Goal: Information Seeking & Learning: Learn about a topic

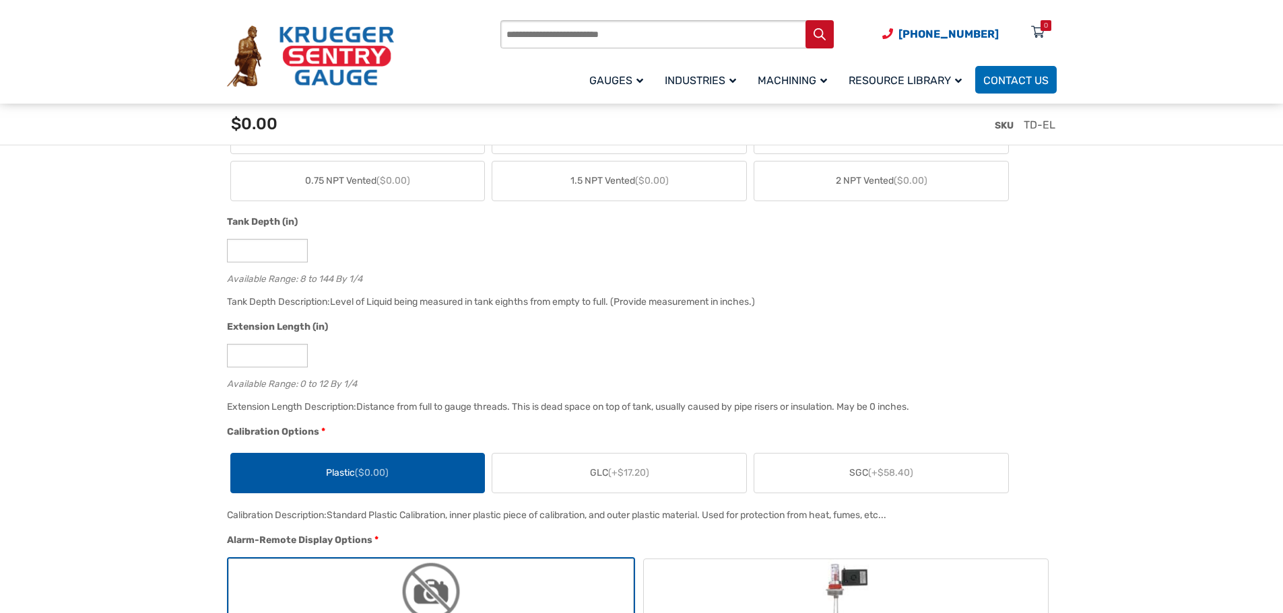
scroll to position [808, 0]
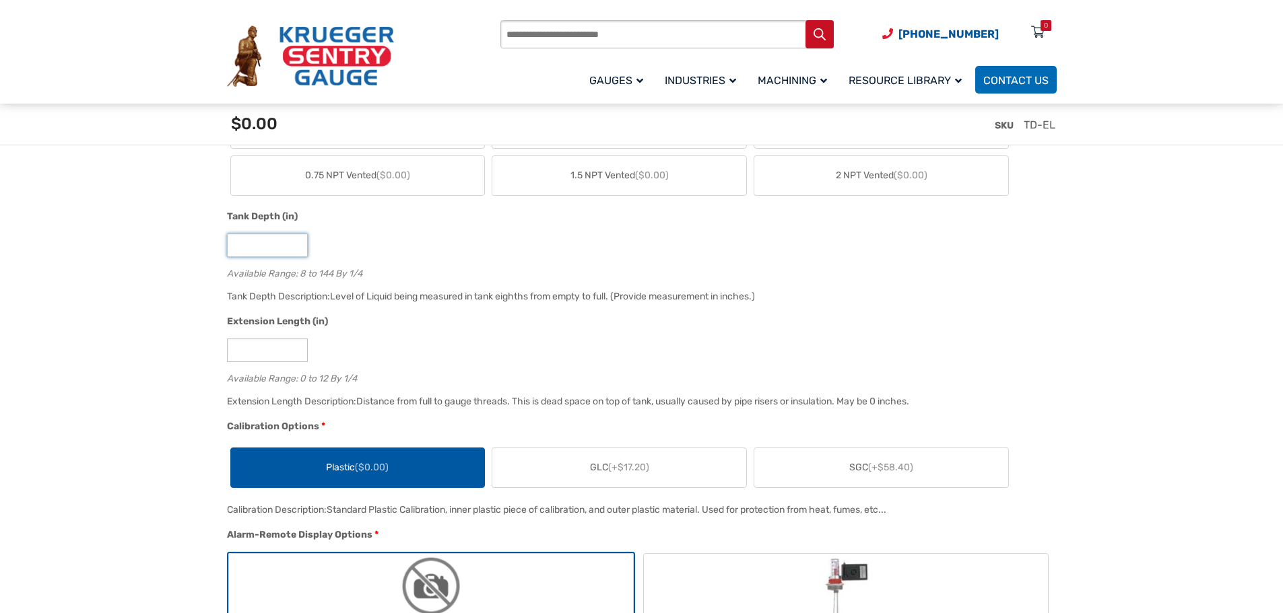
click at [273, 241] on input "*" at bounding box center [267, 246] width 81 height 24
click at [298, 244] on input "*" at bounding box center [267, 246] width 81 height 24
click at [298, 244] on input "**" at bounding box center [267, 246] width 81 height 24
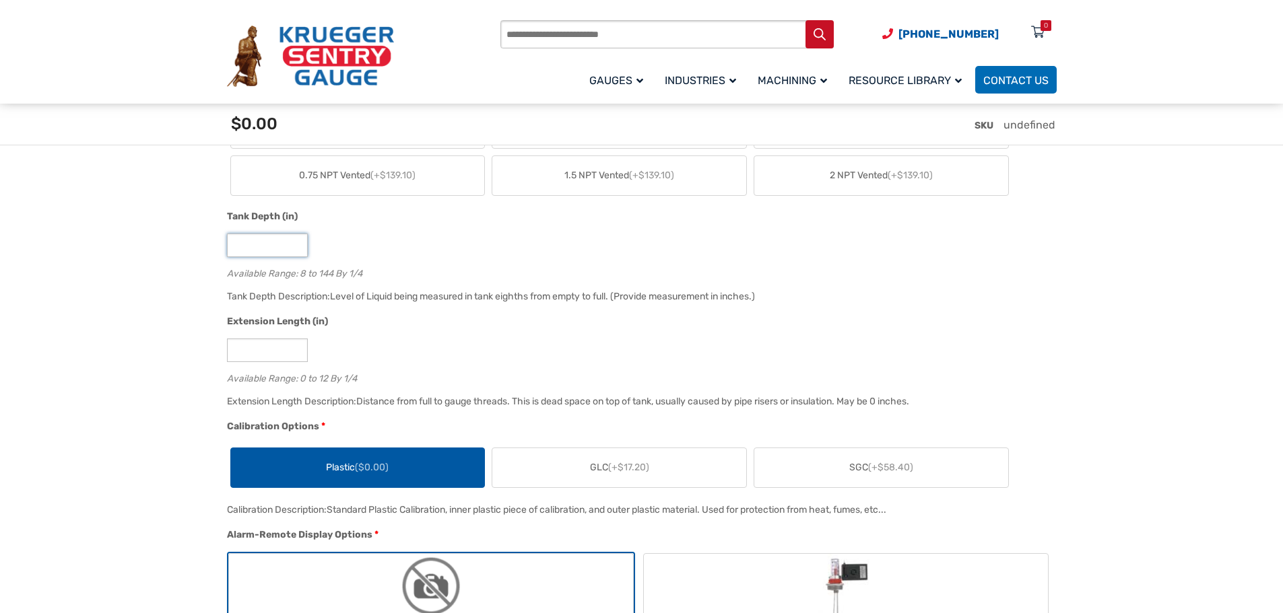
click at [298, 244] on input "**" at bounding box center [267, 246] width 81 height 24
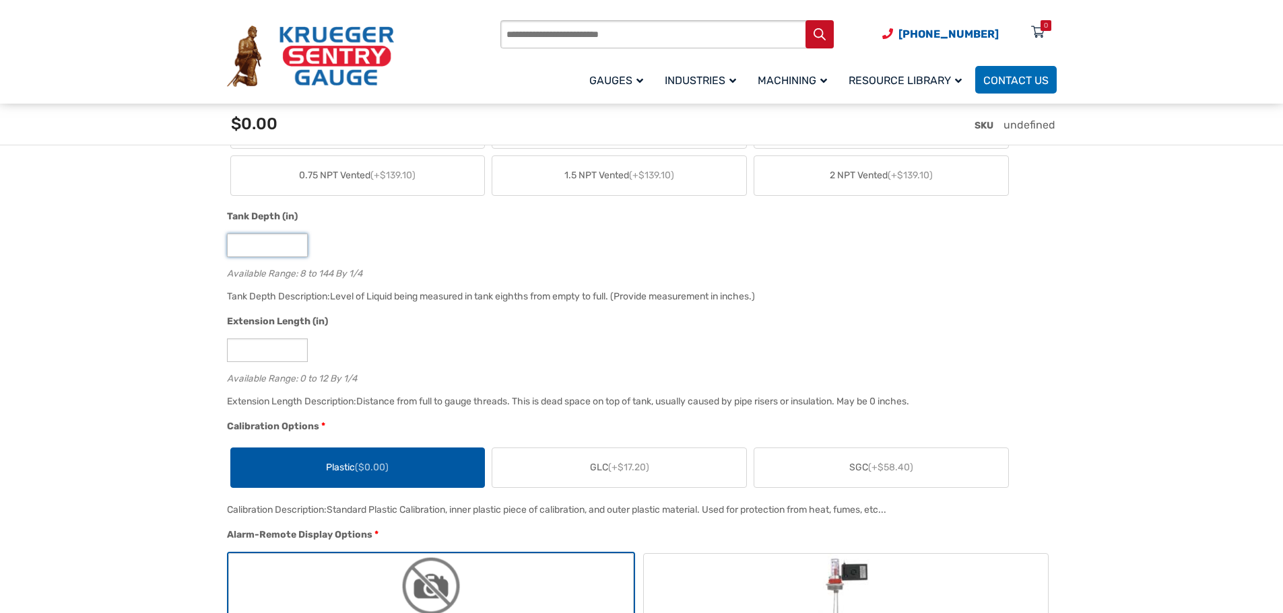
click at [298, 244] on input "**" at bounding box center [267, 246] width 81 height 24
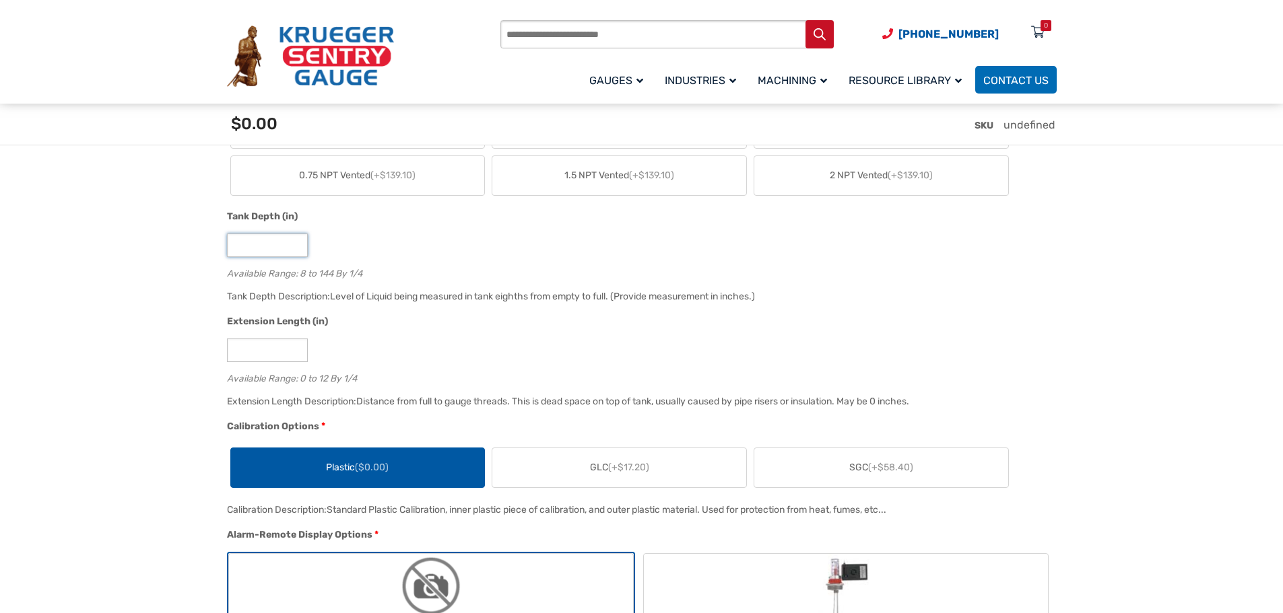
click at [298, 244] on input "**" at bounding box center [267, 246] width 81 height 24
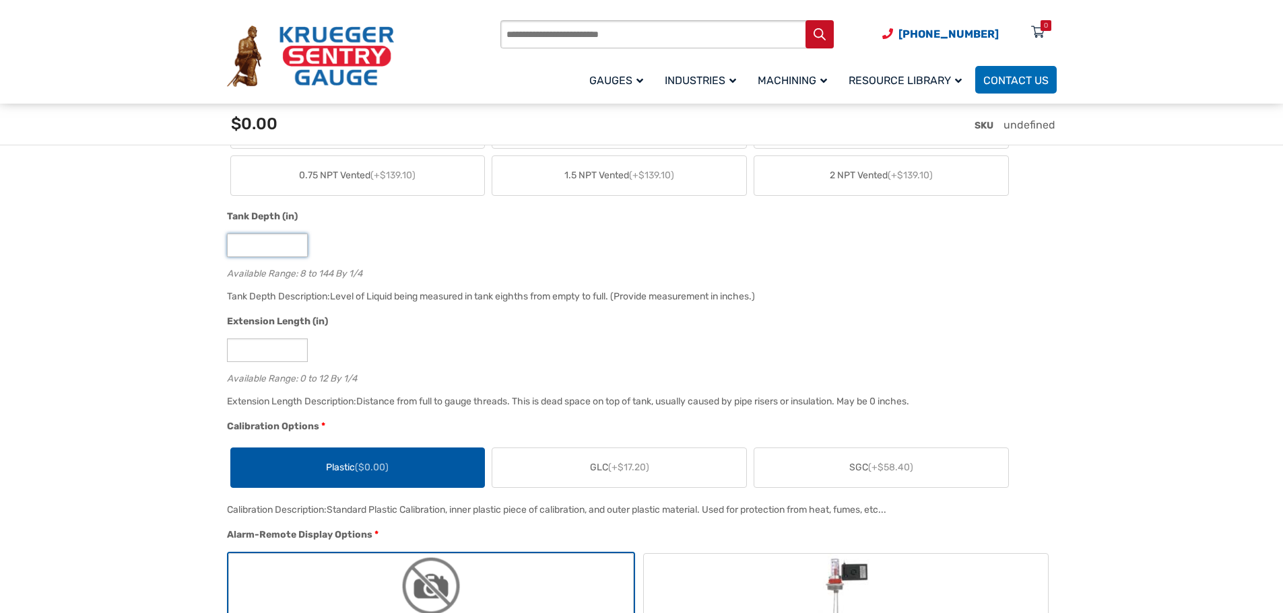
click at [298, 244] on input "**" at bounding box center [267, 246] width 81 height 24
type input "**"
click at [298, 244] on input "**" at bounding box center [267, 246] width 81 height 24
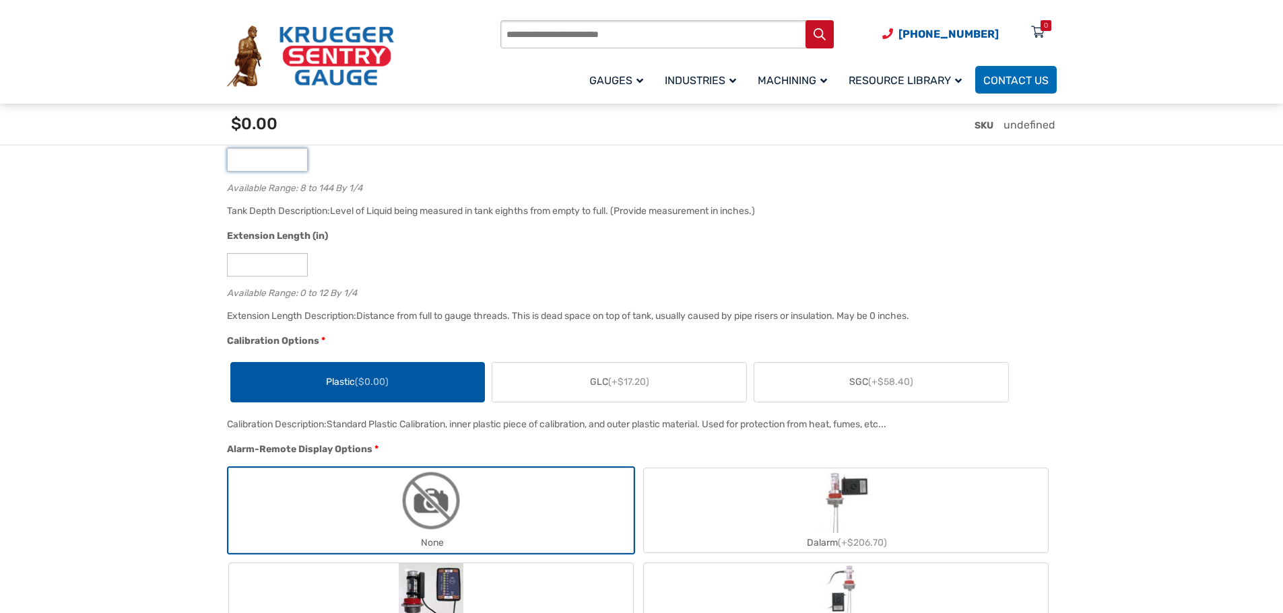
scroll to position [1077, 0]
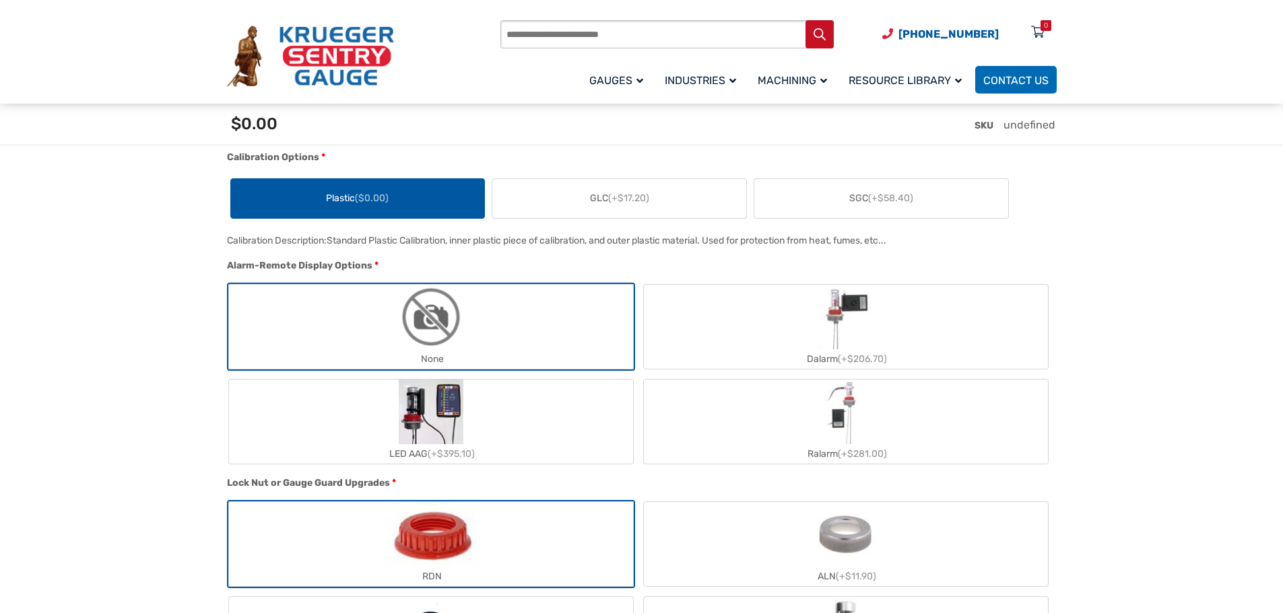
click at [839, 336] on img "Dalarm" at bounding box center [845, 317] width 57 height 65
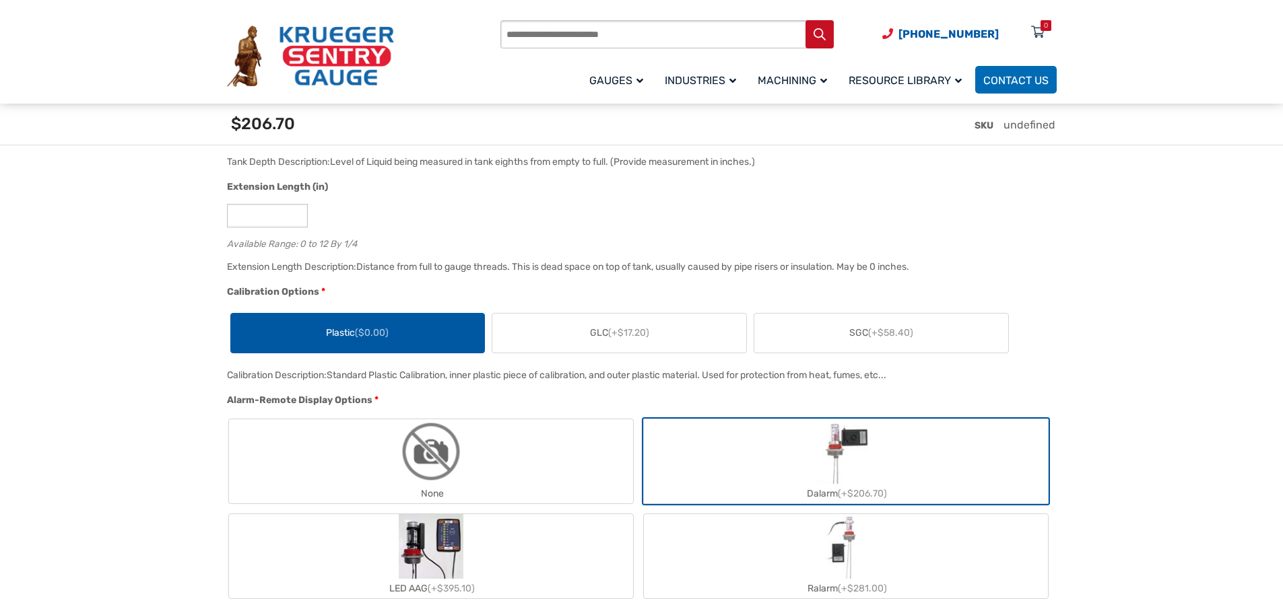
scroll to position [471, 0]
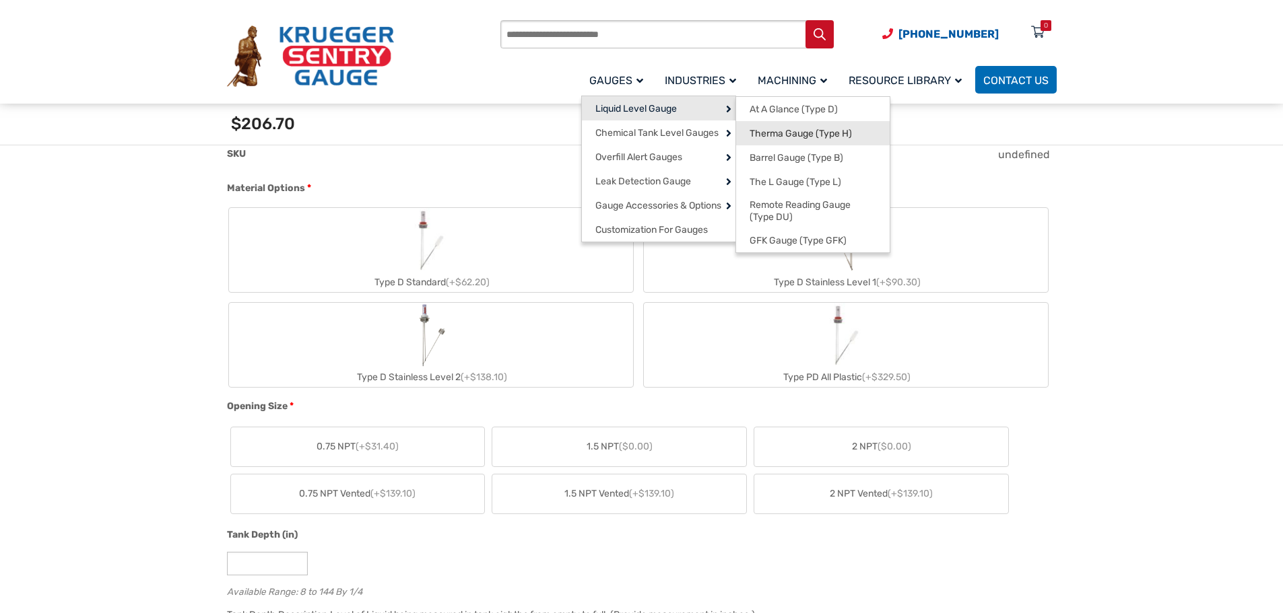
click at [870, 133] on link "Therma Gauge (Type H)" at bounding box center [813, 133] width 154 height 24
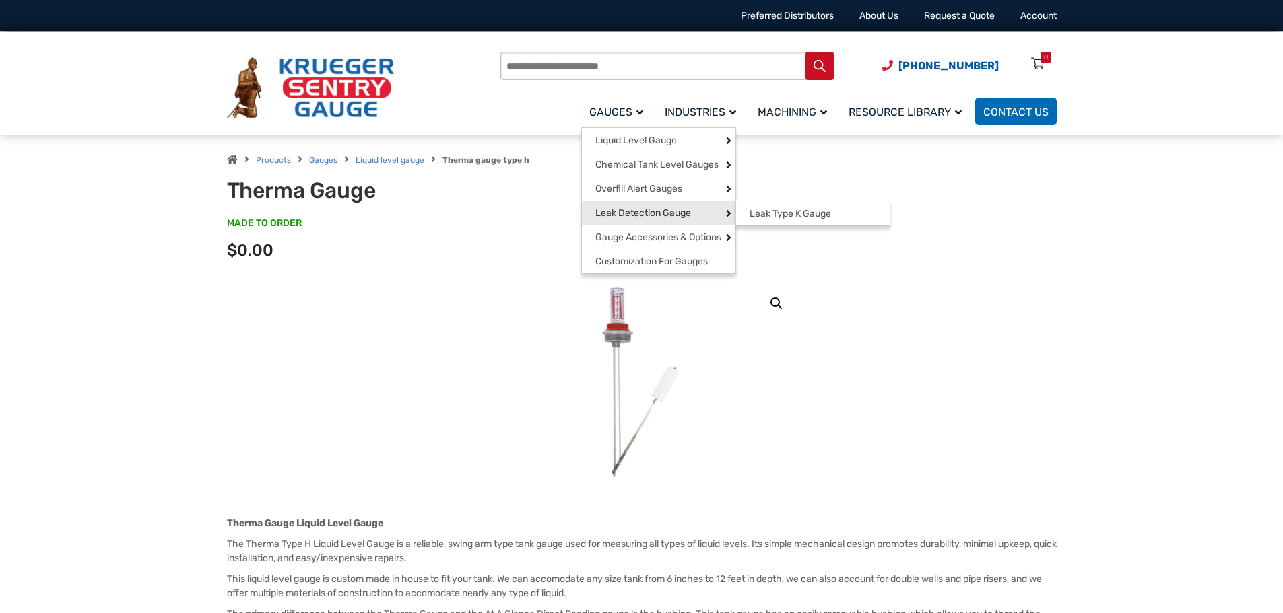
click at [665, 211] on span "Leak Detection Gauge" at bounding box center [643, 213] width 96 height 12
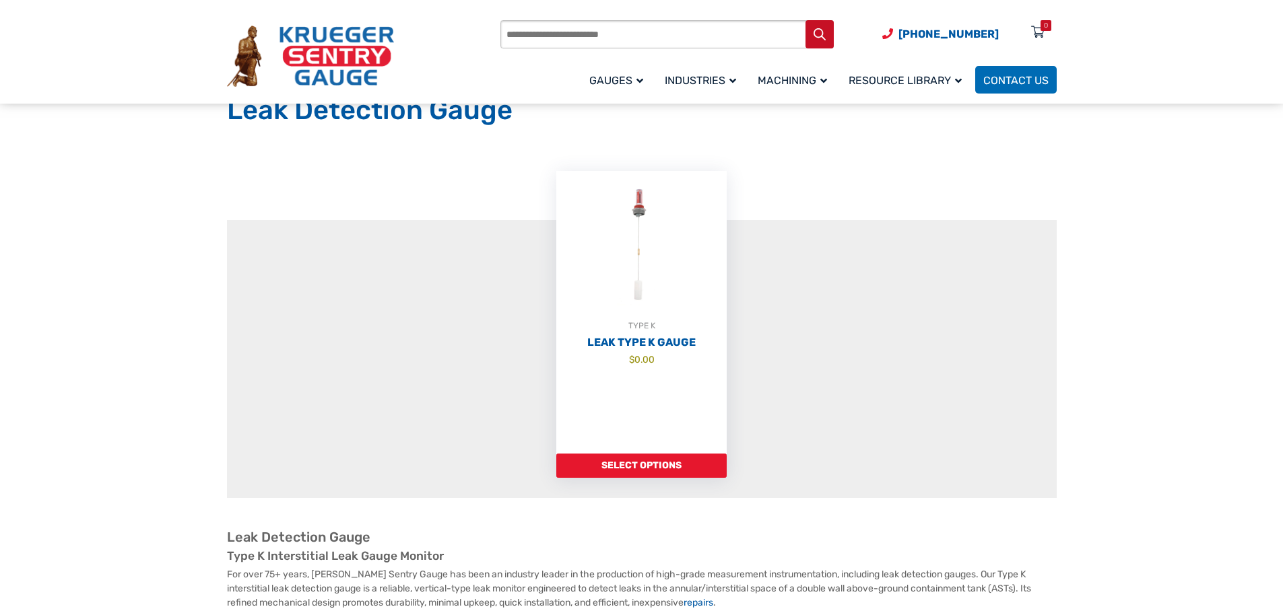
scroll to position [269, 0]
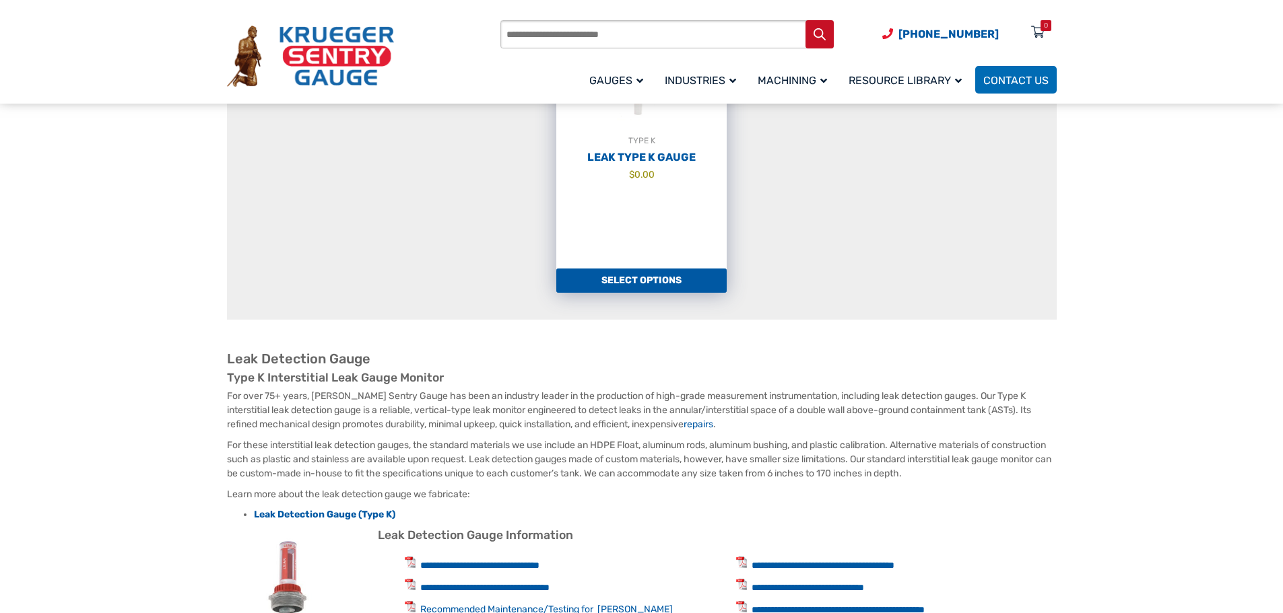
click at [636, 293] on link "Select options" at bounding box center [641, 281] width 170 height 24
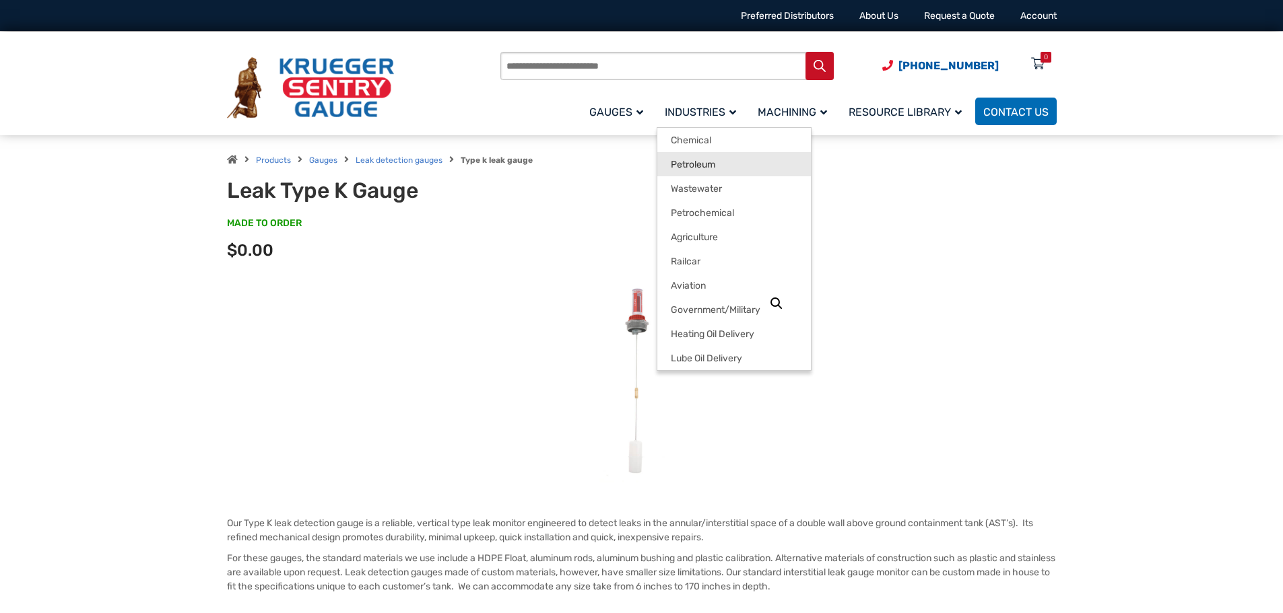
click at [706, 166] on span "Petroleum" at bounding box center [693, 165] width 44 height 12
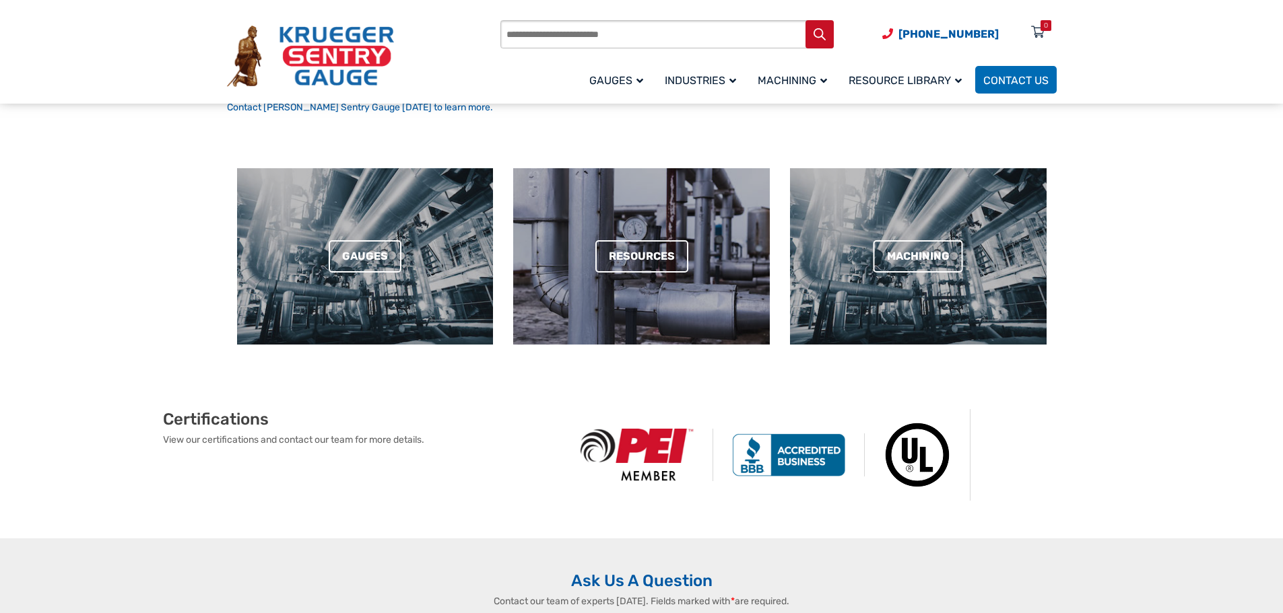
scroll to position [471, 0]
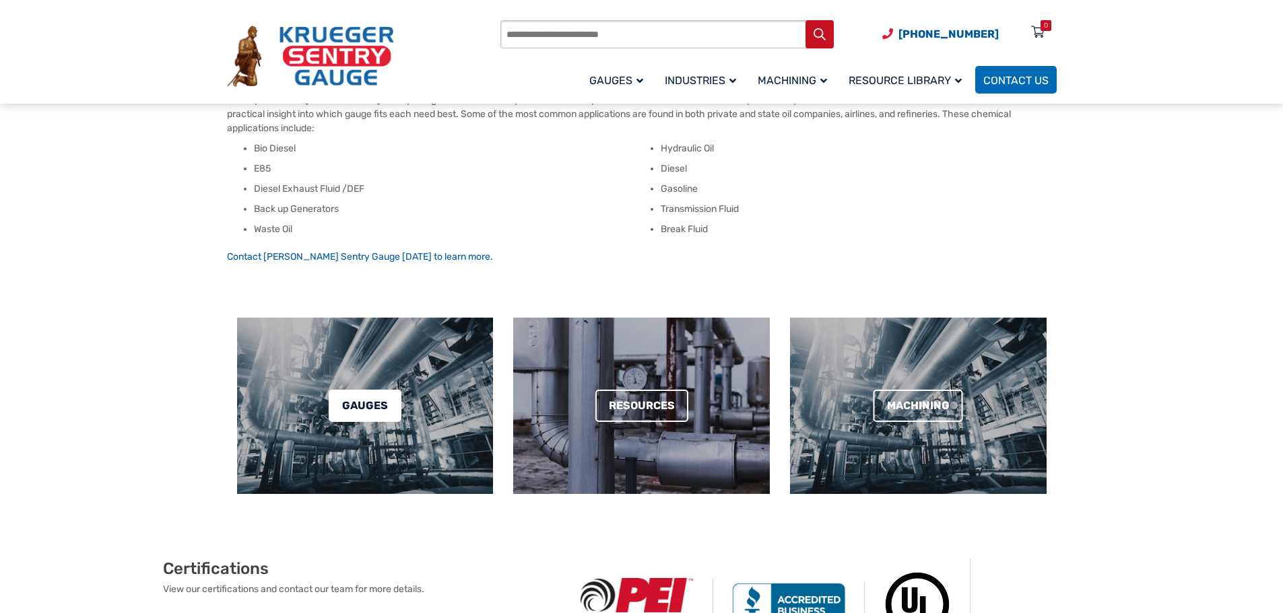
click at [360, 417] on link "Gauges" at bounding box center [365, 406] width 73 height 32
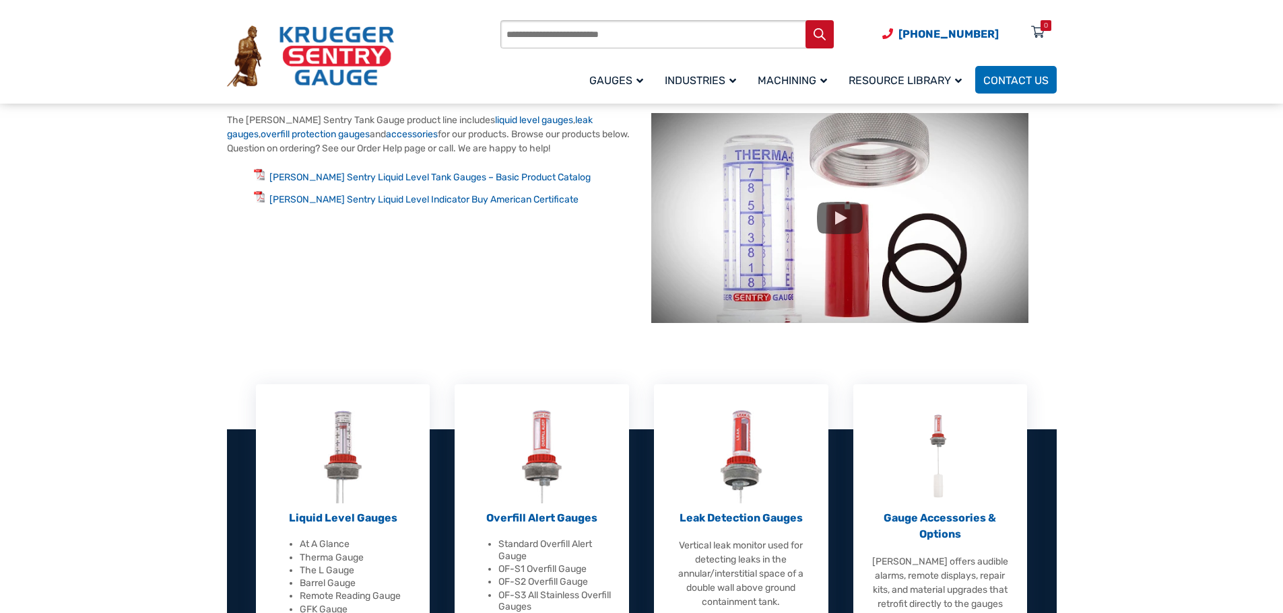
scroll to position [269, 0]
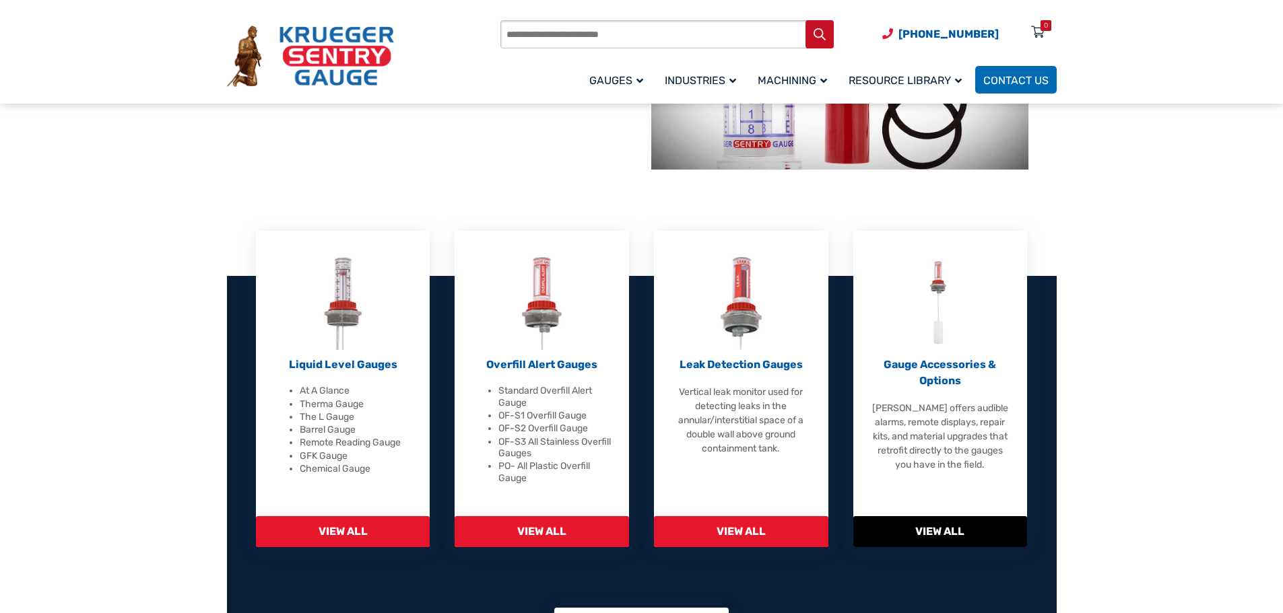
click at [956, 520] on span "View All" at bounding box center [940, 531] width 174 height 31
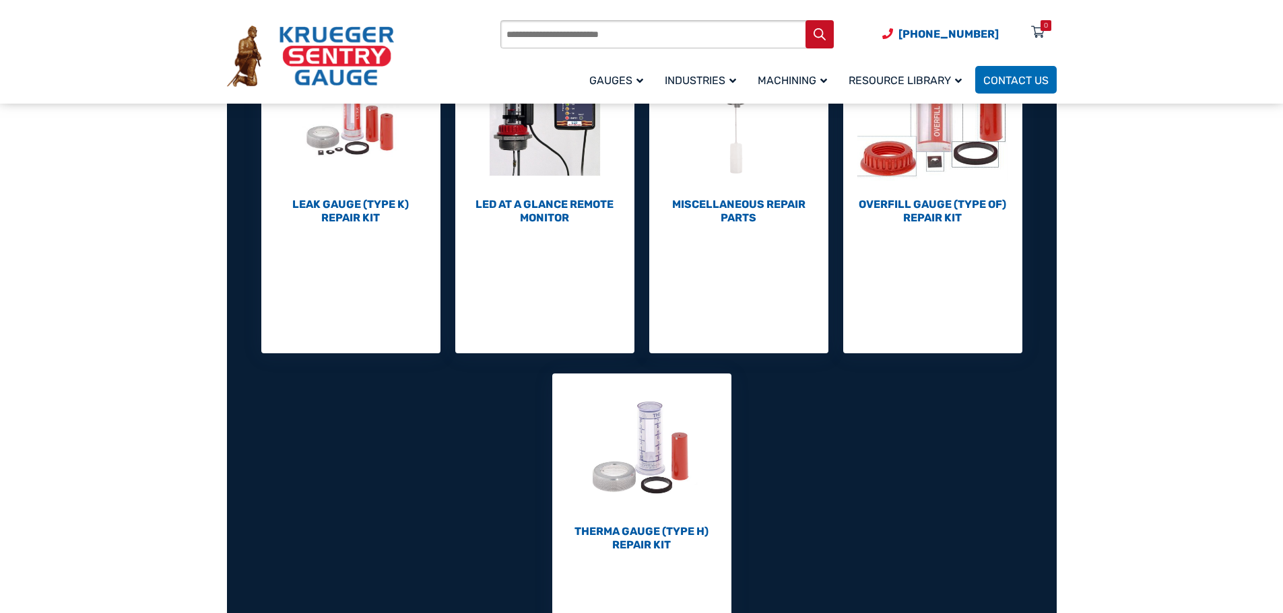
scroll to position [404, 0]
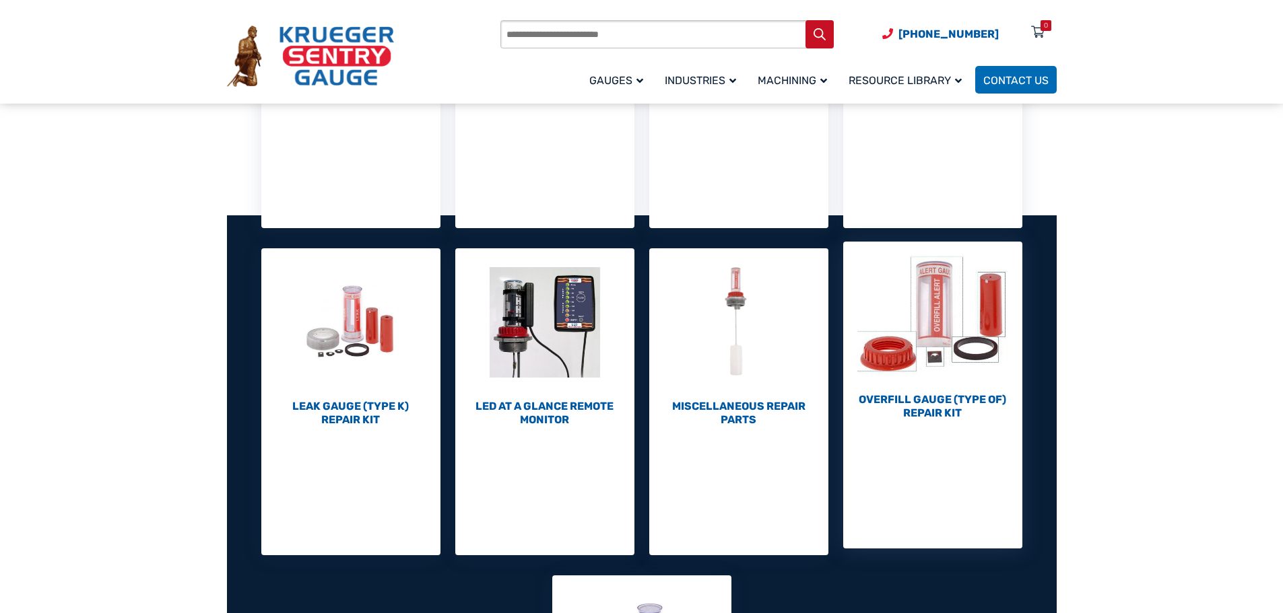
click at [928, 409] on h2 "Overfill Gauge (Type OF) Repair Kit (10)" at bounding box center [932, 406] width 179 height 27
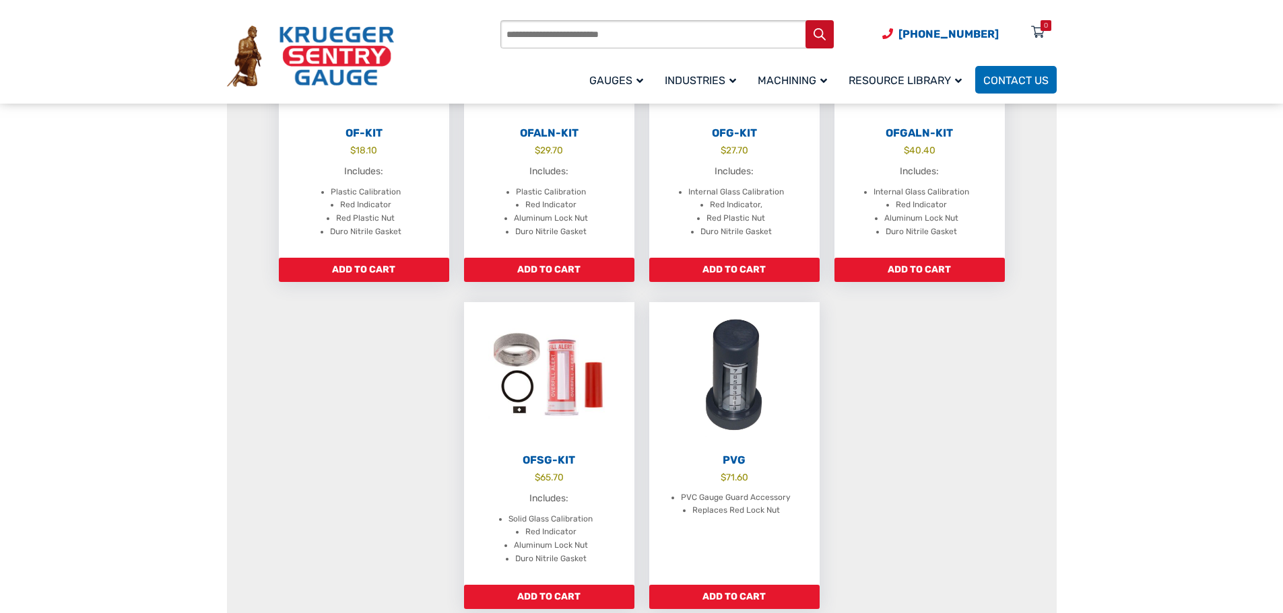
scroll to position [673, 0]
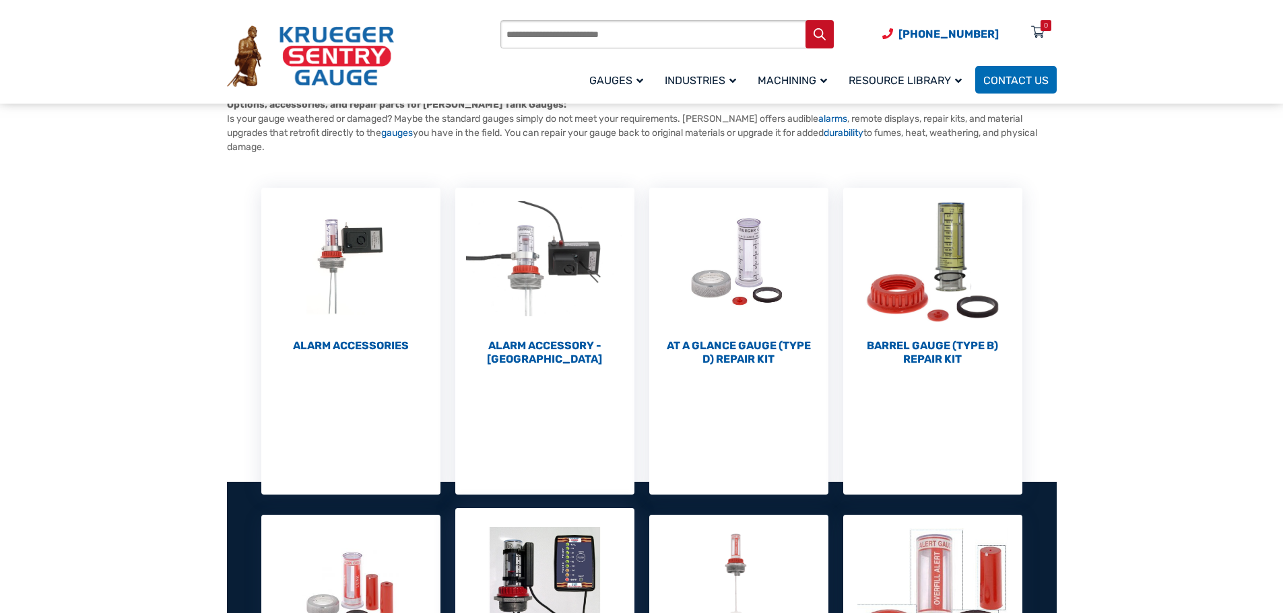
scroll to position [135, 0]
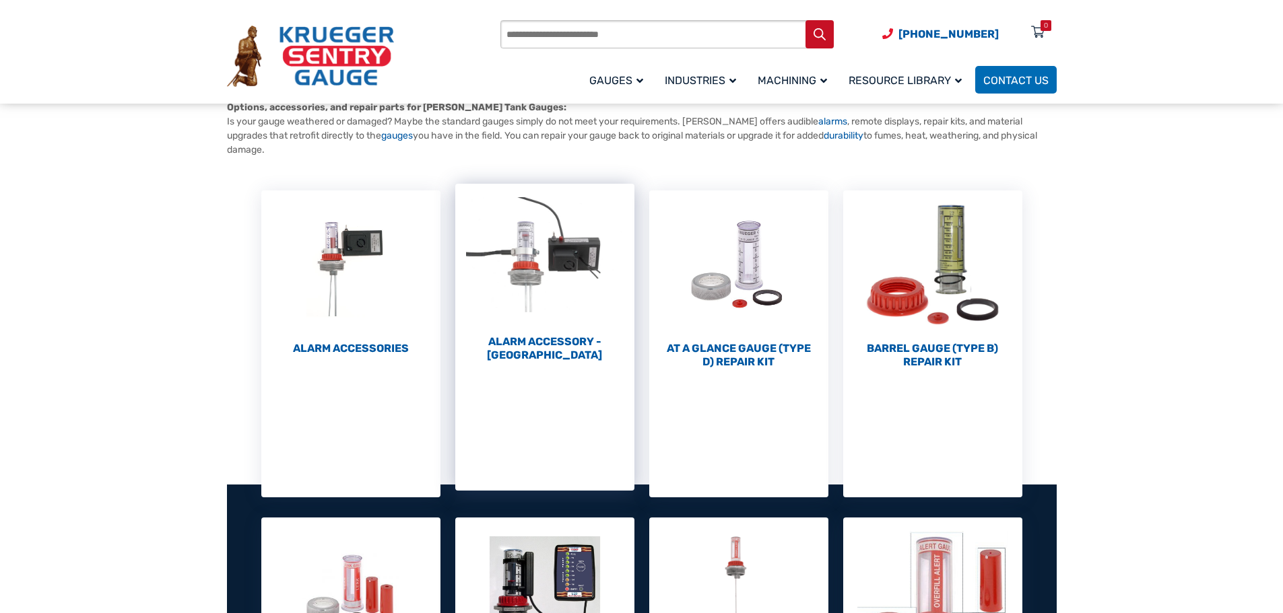
click at [519, 339] on h2 "Alarm Accessory - [GEOGRAPHIC_DATA] (4)" at bounding box center [544, 348] width 179 height 27
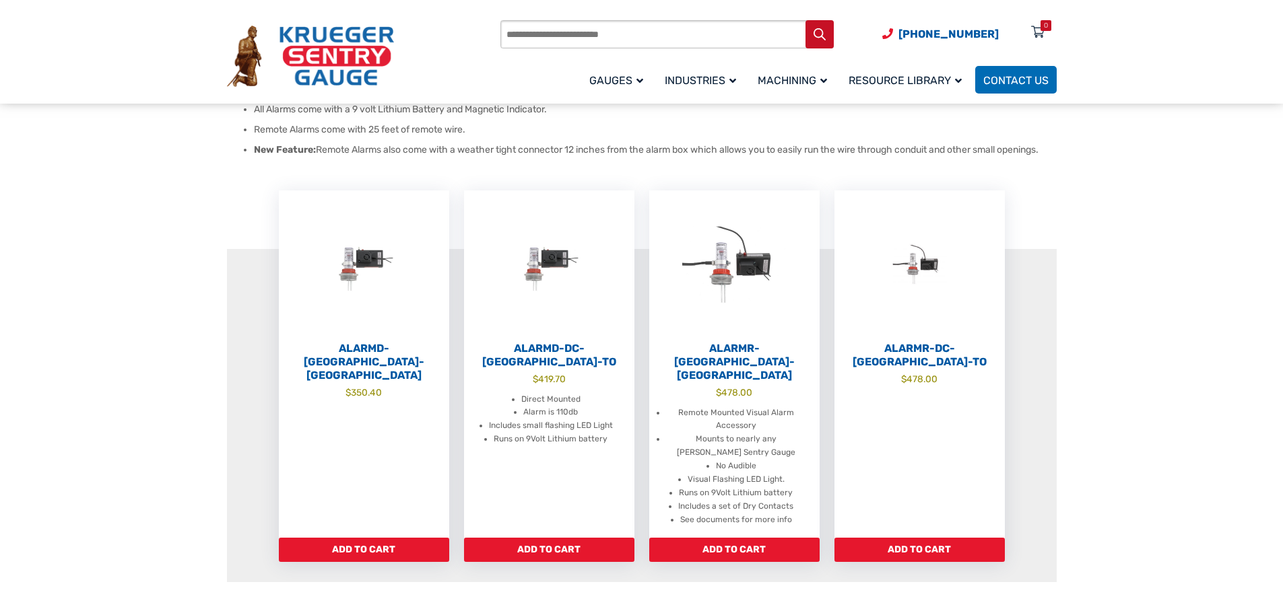
scroll to position [337, 0]
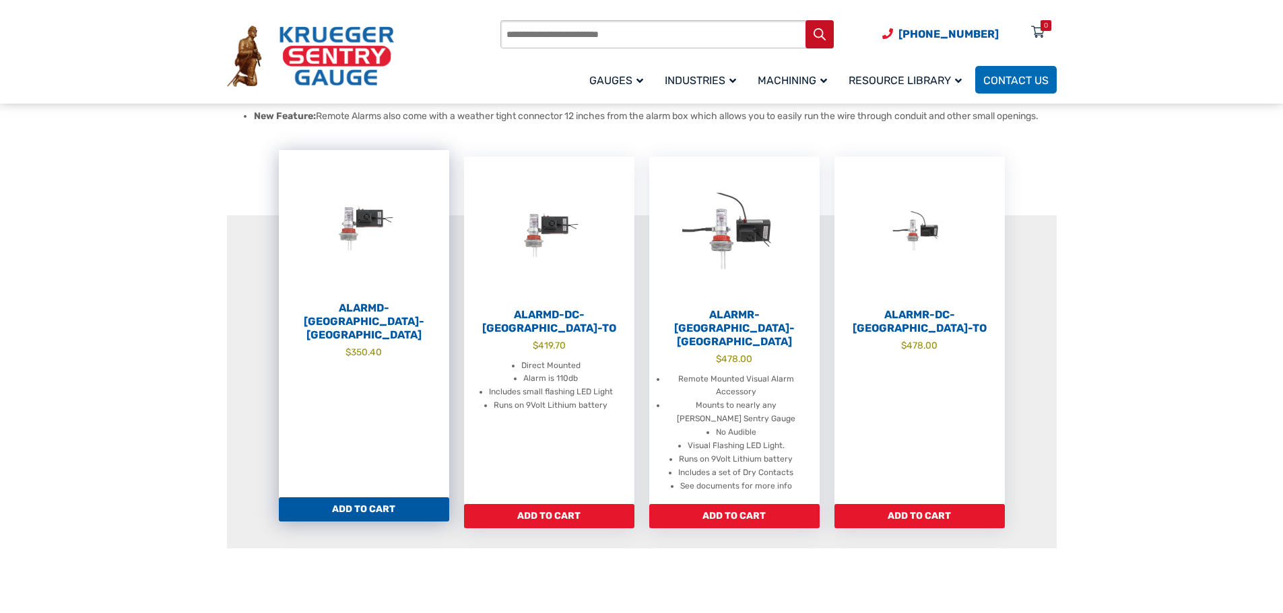
click at [366, 306] on h2 "AlarmD-[GEOGRAPHIC_DATA]-[GEOGRAPHIC_DATA]" at bounding box center [364, 322] width 170 height 40
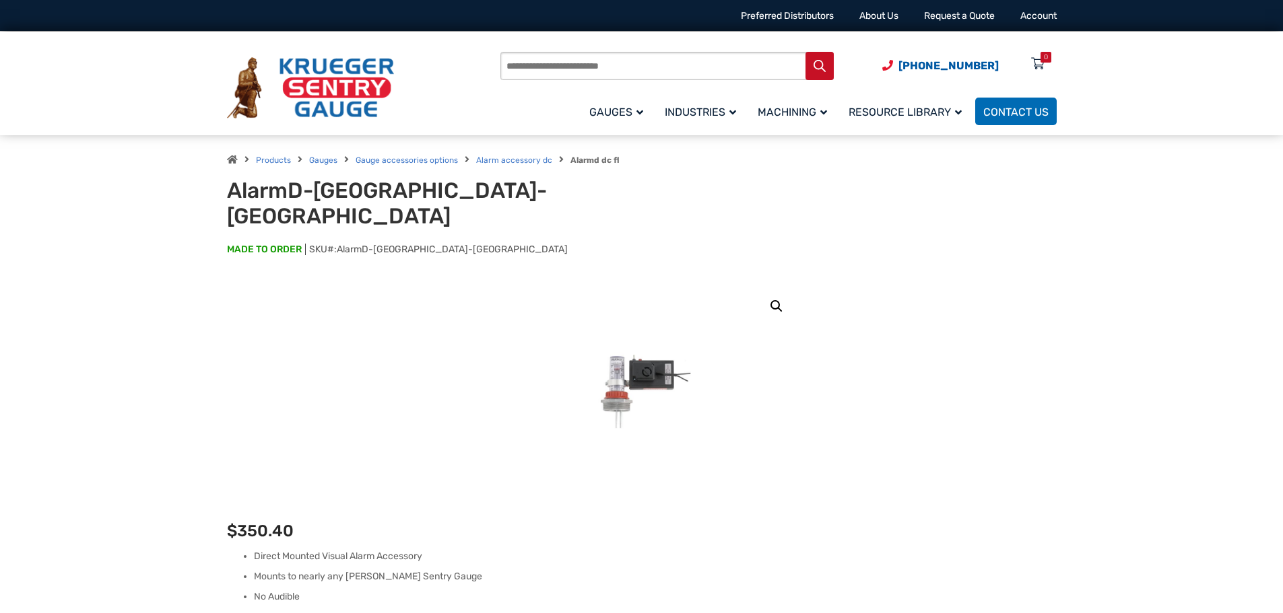
click at [773, 294] on link "🔍" at bounding box center [776, 306] width 24 height 24
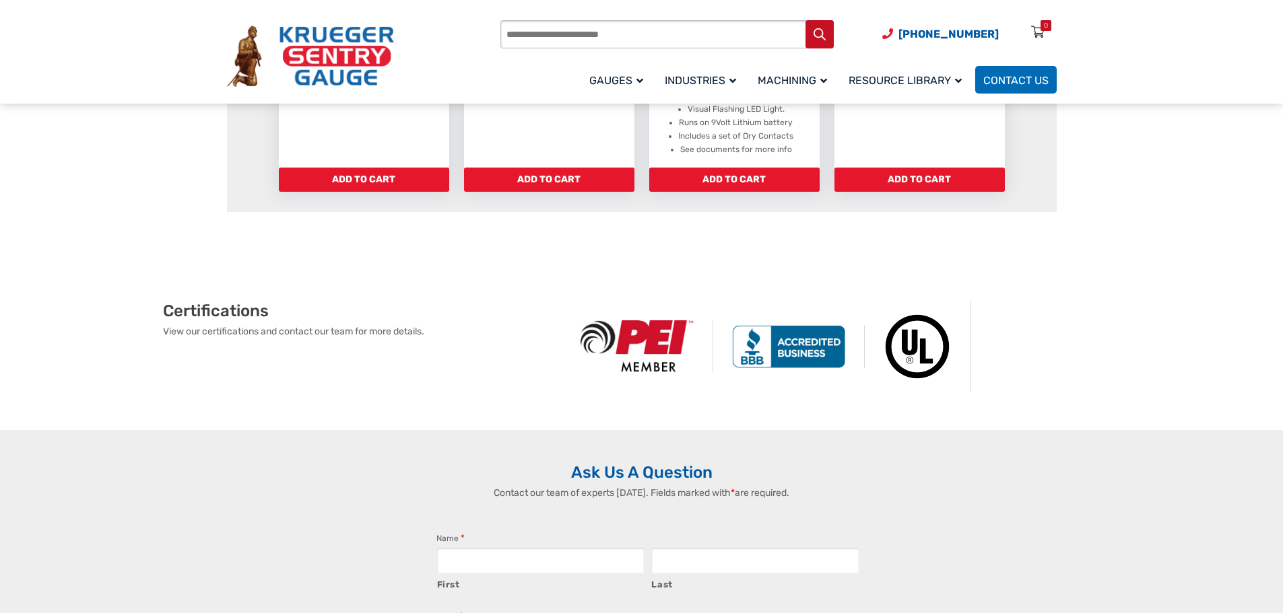
scroll to position [471, 0]
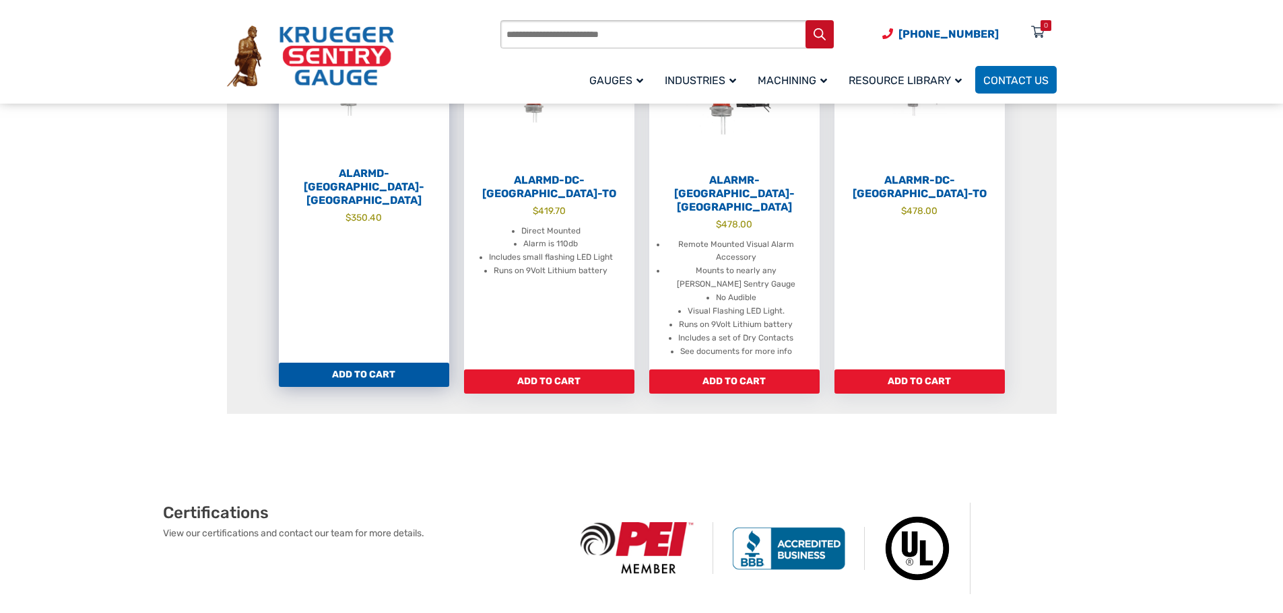
click at [387, 211] on span "$ 350.40" at bounding box center [364, 218] width 170 height 14
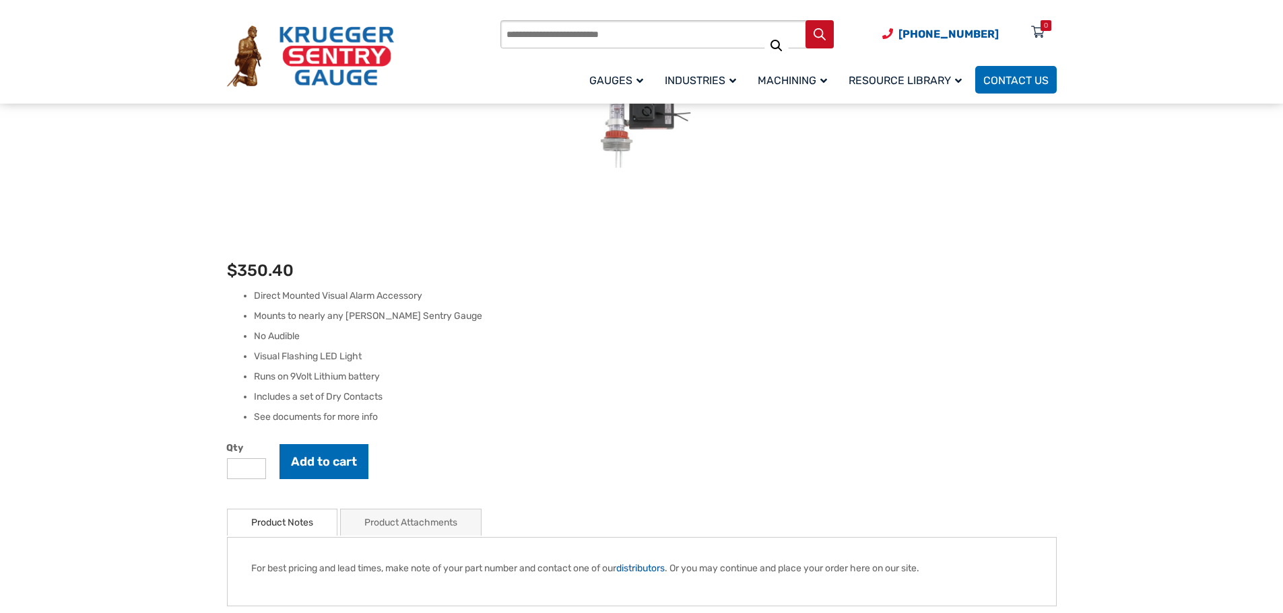
scroll to position [337, 0]
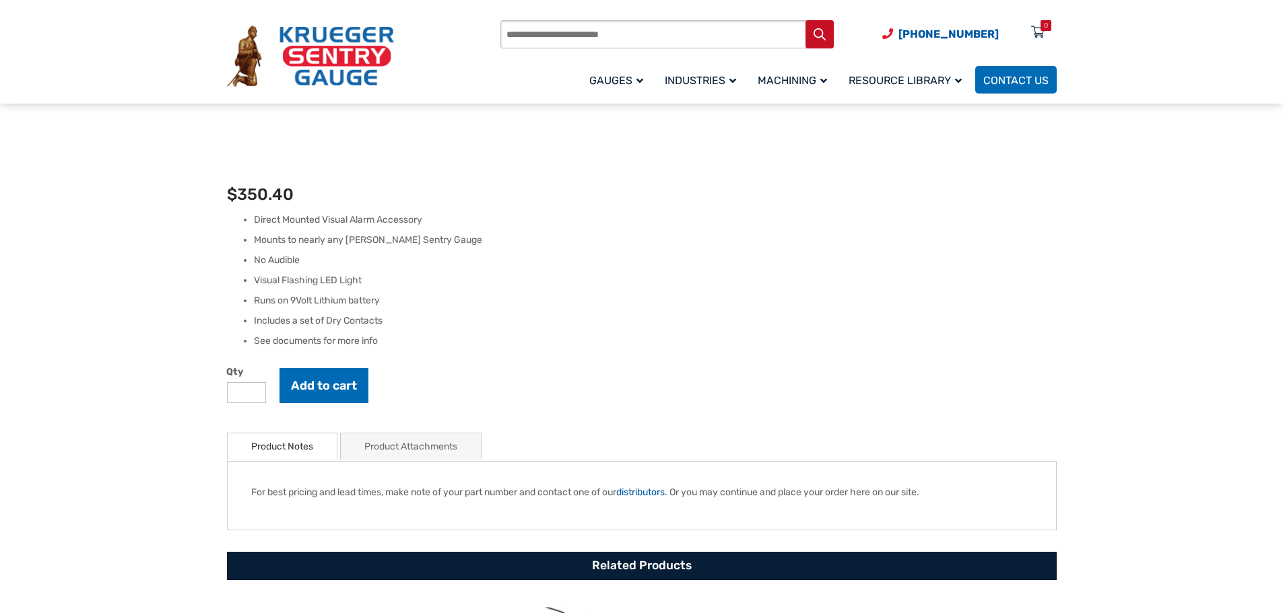
click at [423, 434] on link "Product Attachments" at bounding box center [410, 447] width 93 height 26
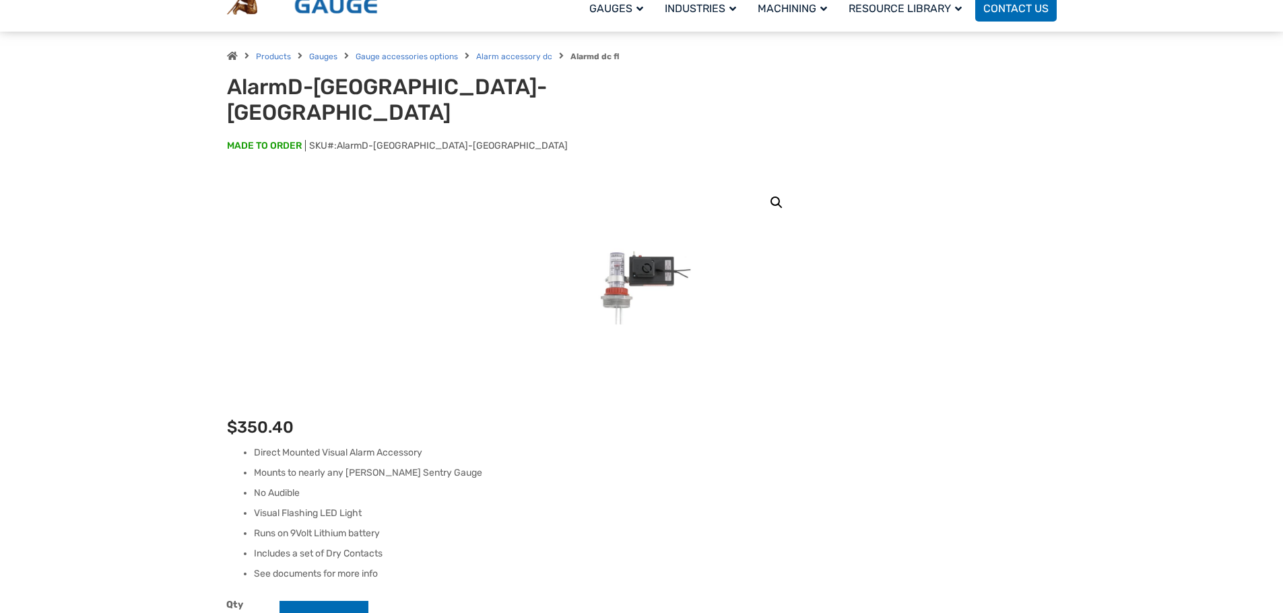
scroll to position [0, 0]
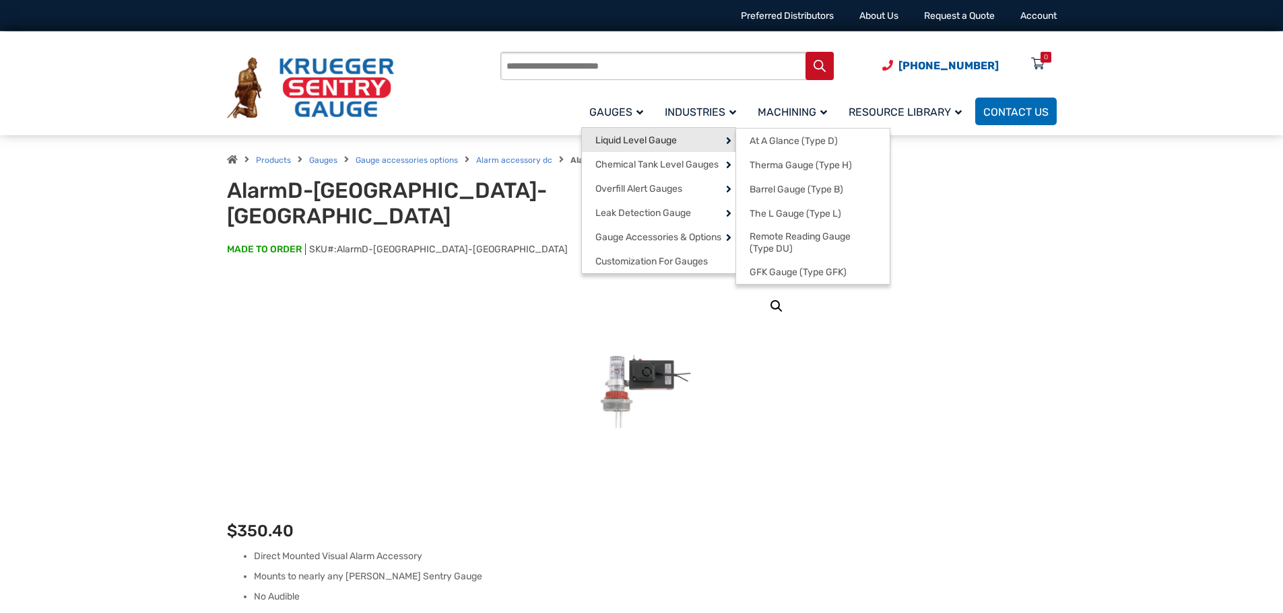
click at [650, 147] on link "Liquid Level Gauge" at bounding box center [659, 140] width 154 height 24
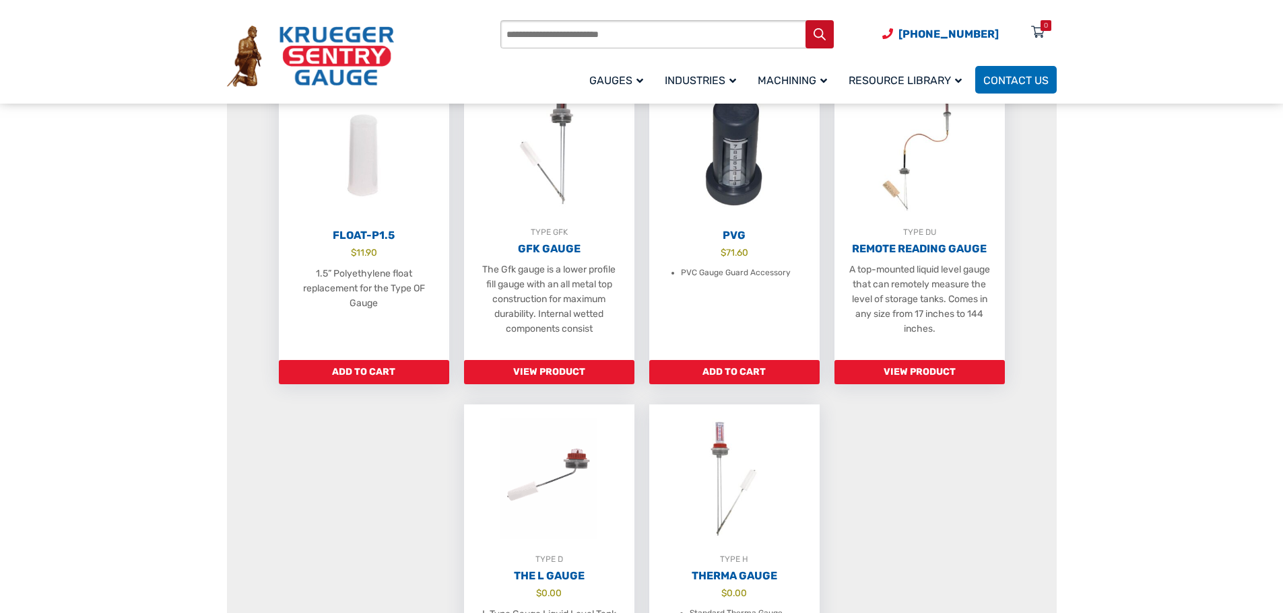
scroll to position [741, 0]
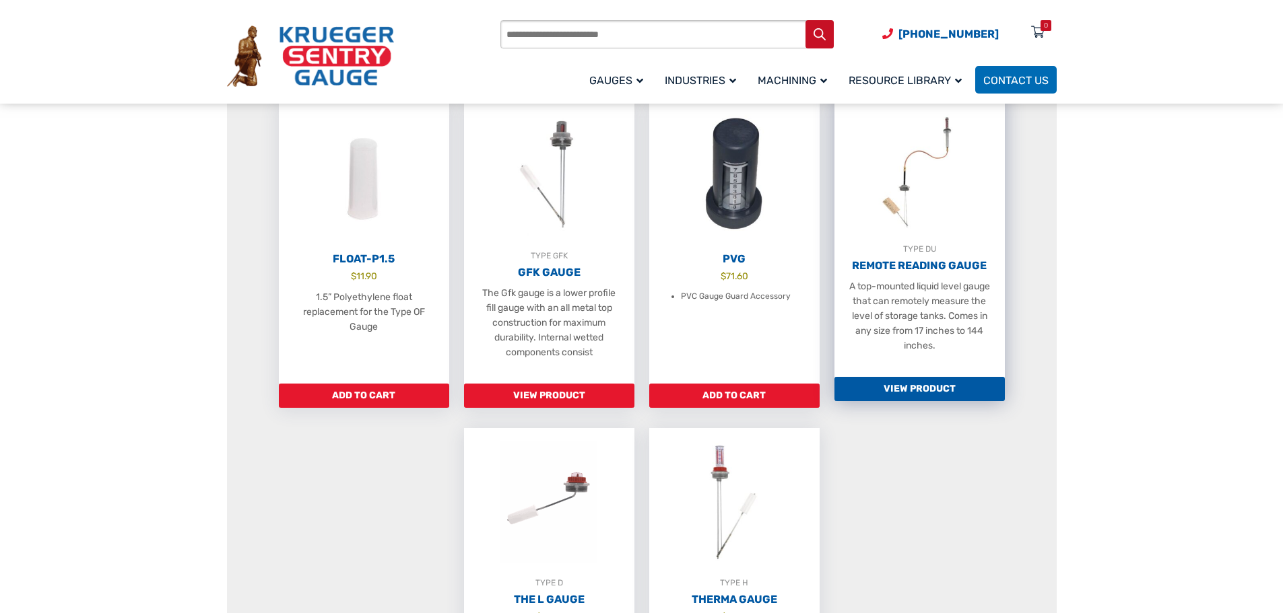
click at [926, 401] on link "View Product" at bounding box center [919, 389] width 170 height 24
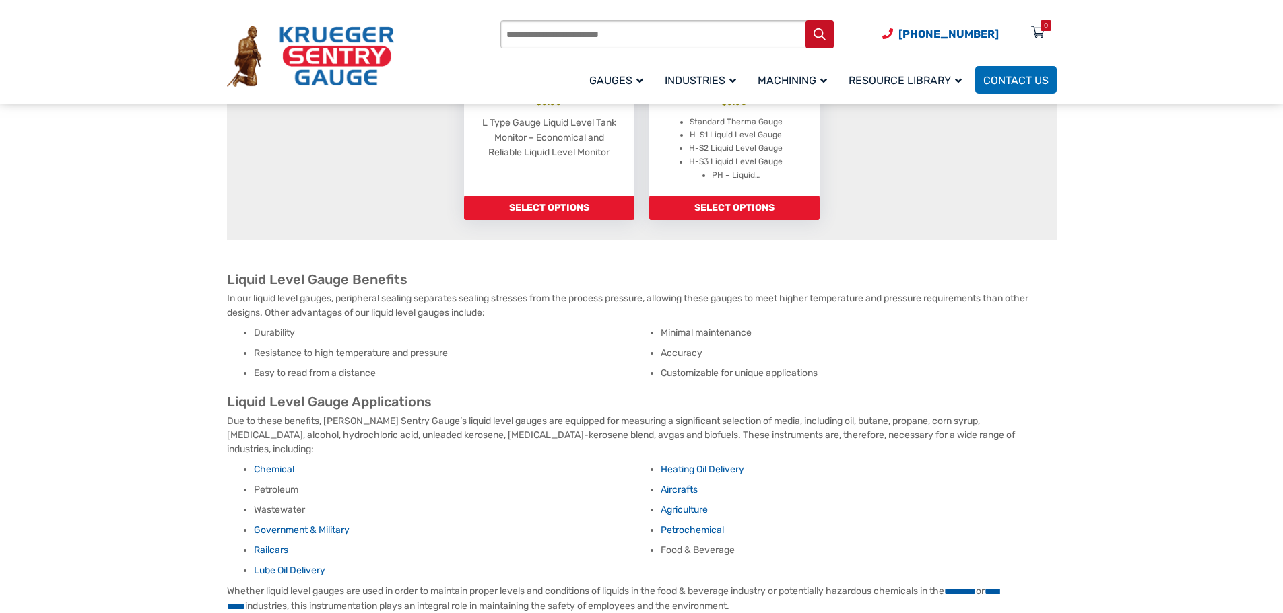
scroll to position [1279, 0]
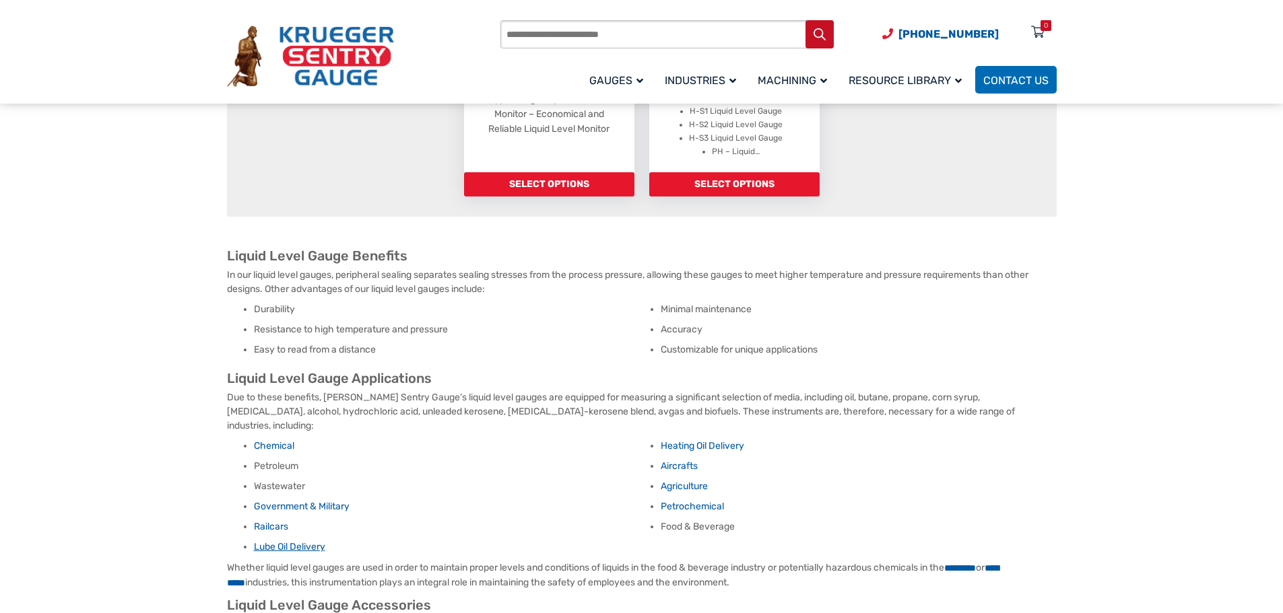
click at [302, 547] on link "Lube Oil Delivery" at bounding box center [289, 546] width 71 height 11
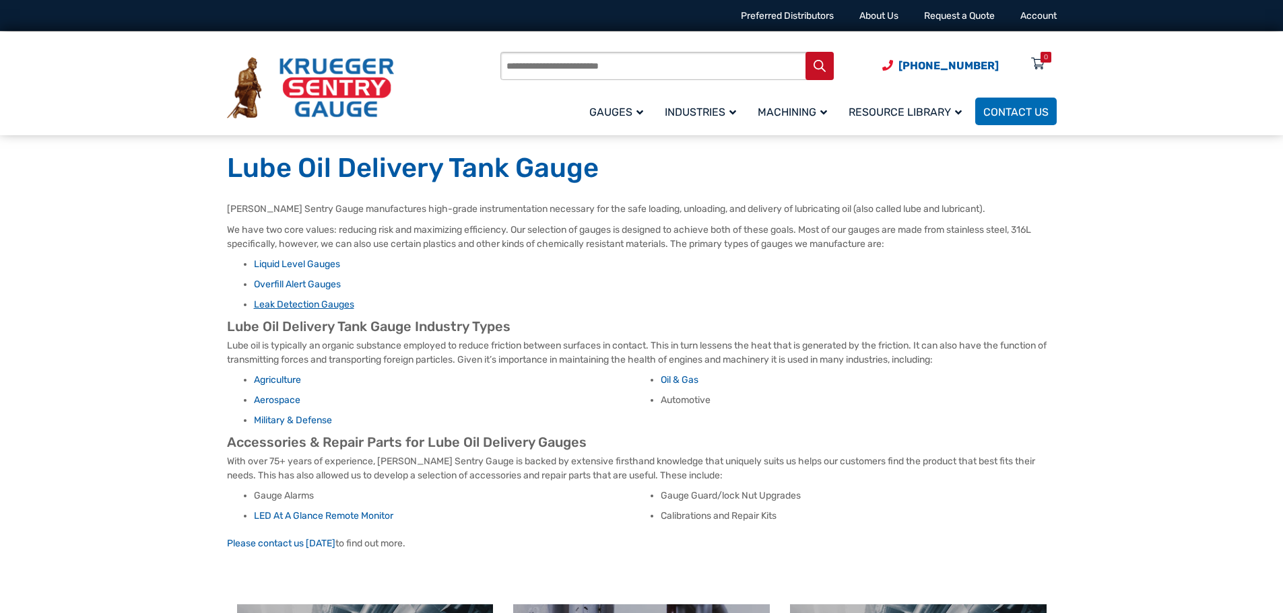
click at [295, 303] on link "Leak Detection Gauges" at bounding box center [304, 304] width 100 height 11
click at [308, 288] on link "Overfill Alert Gauges" at bounding box center [297, 284] width 87 height 11
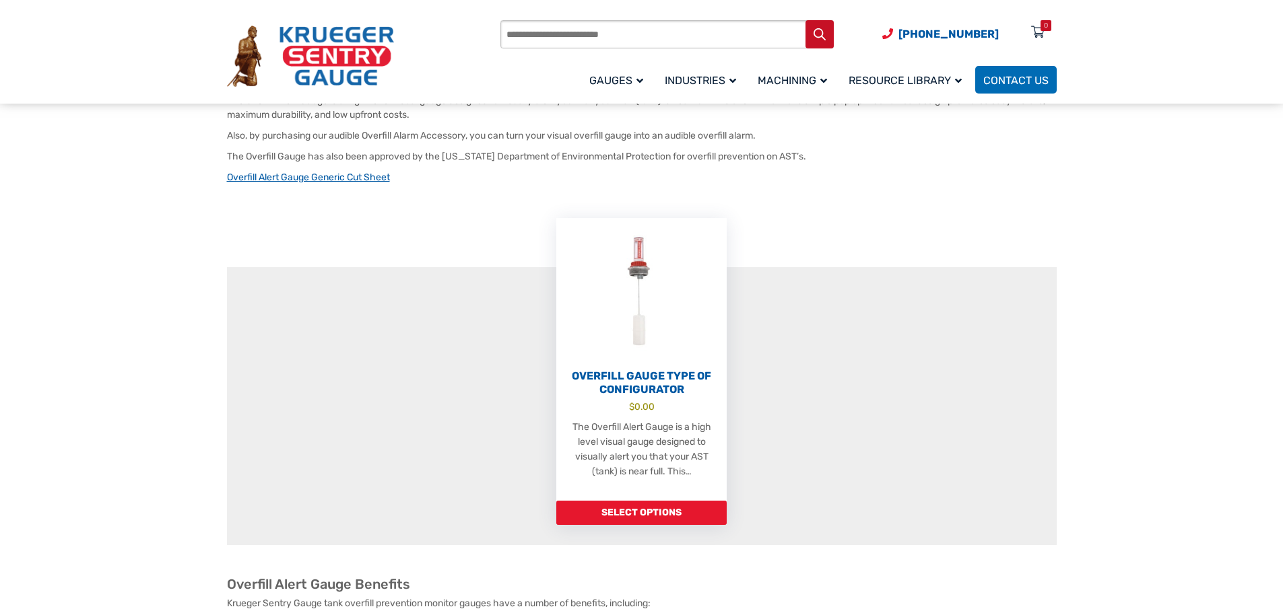
scroll to position [269, 0]
